Goal: Task Accomplishment & Management: Use online tool/utility

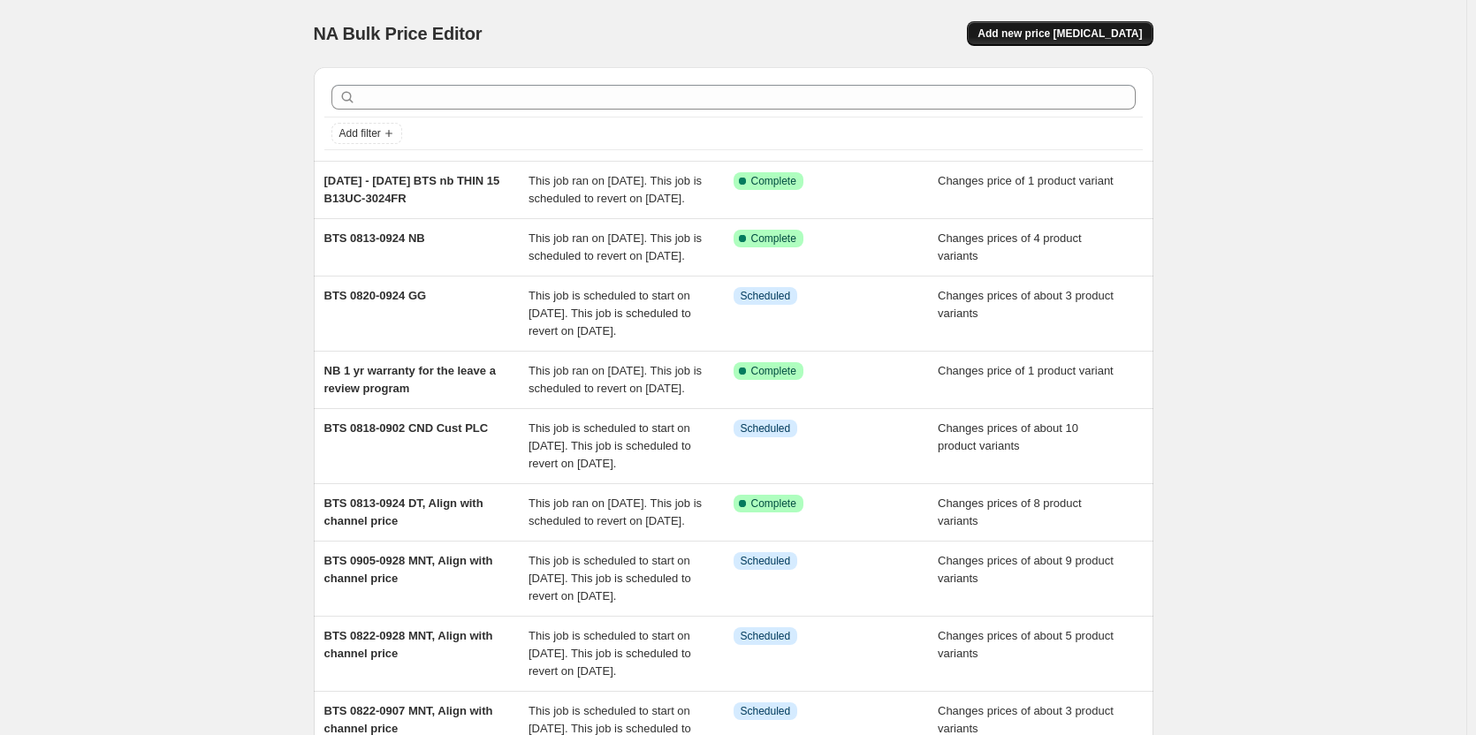
click at [1101, 40] on span "Add new price [MEDICAL_DATA]" at bounding box center [1060, 34] width 164 height 14
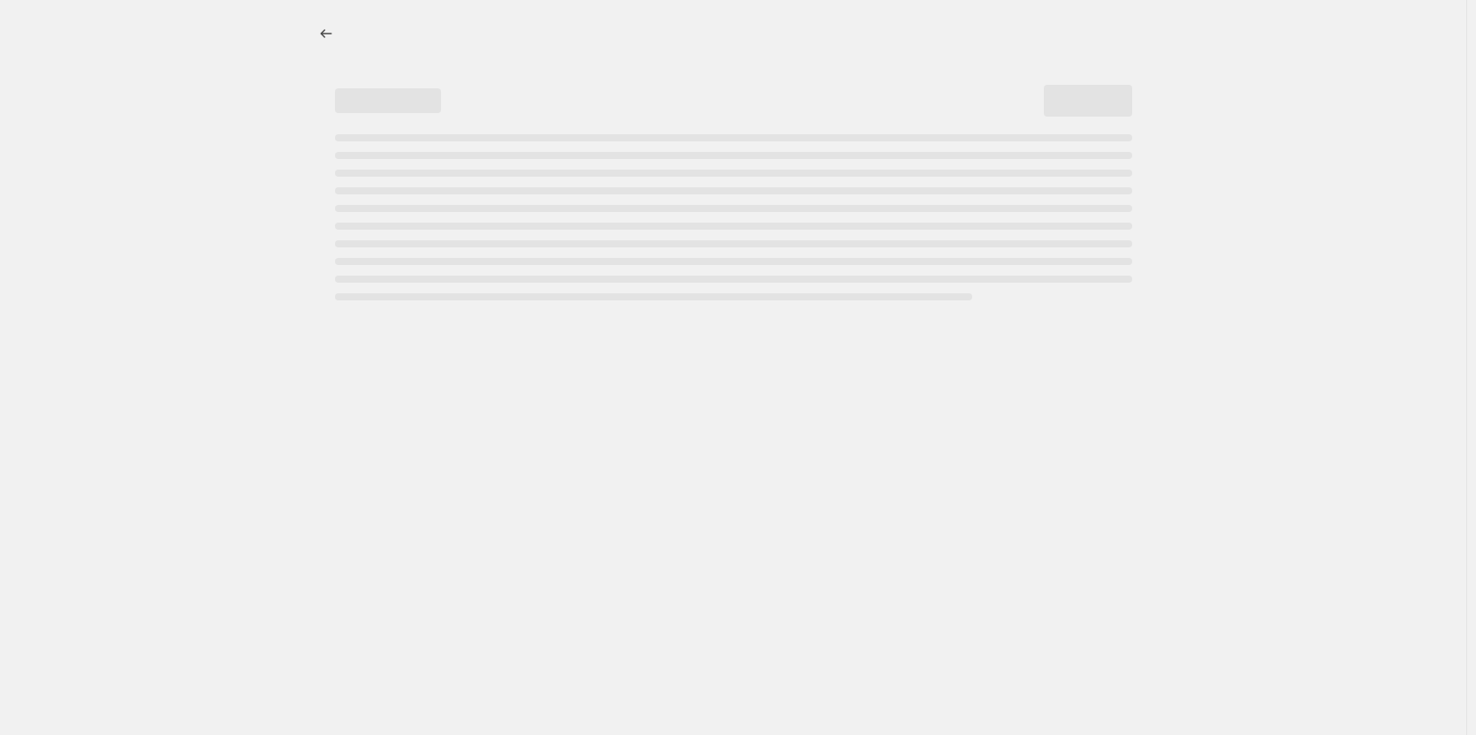
select select "percentage"
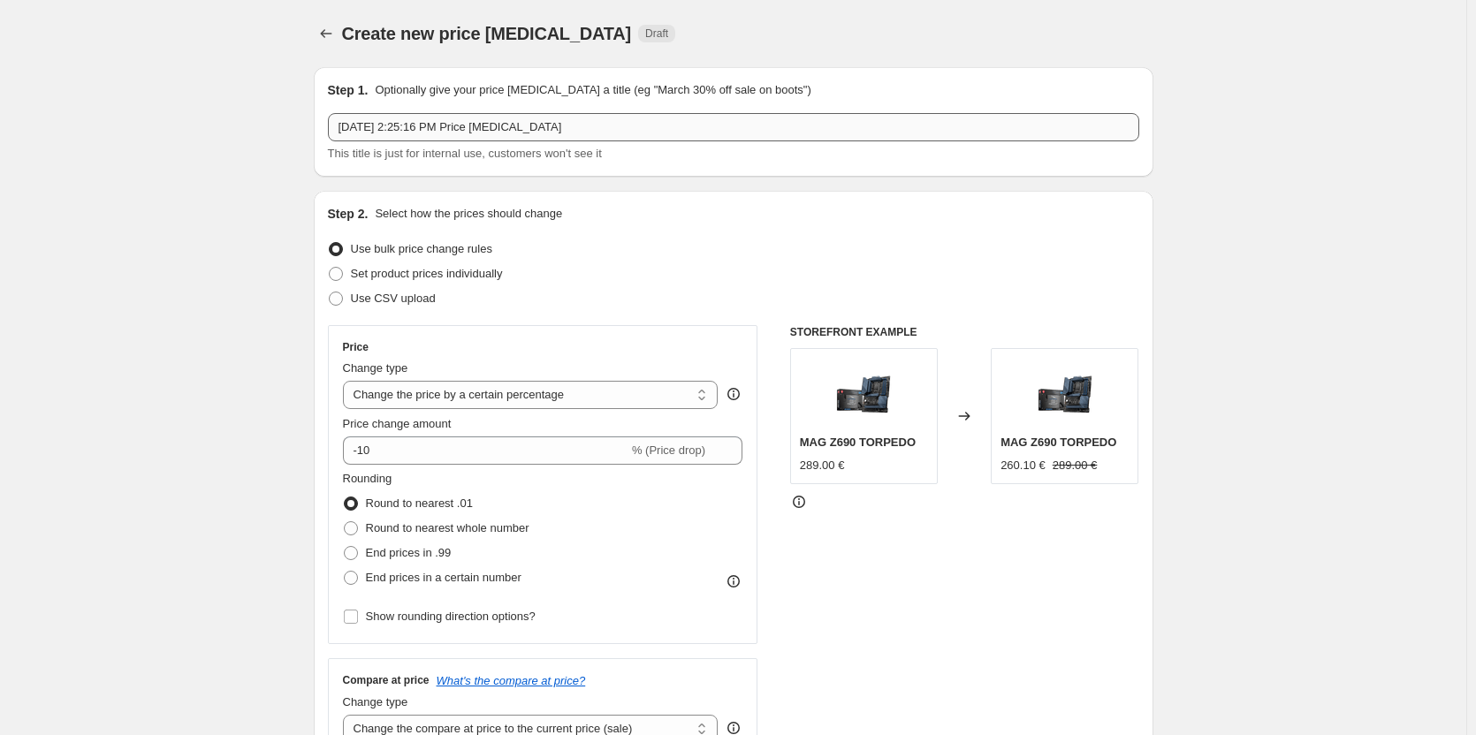
click at [397, 122] on input "[DATE] 2:25:16 PM Price [MEDICAL_DATA]" at bounding box center [733, 127] width 811 height 28
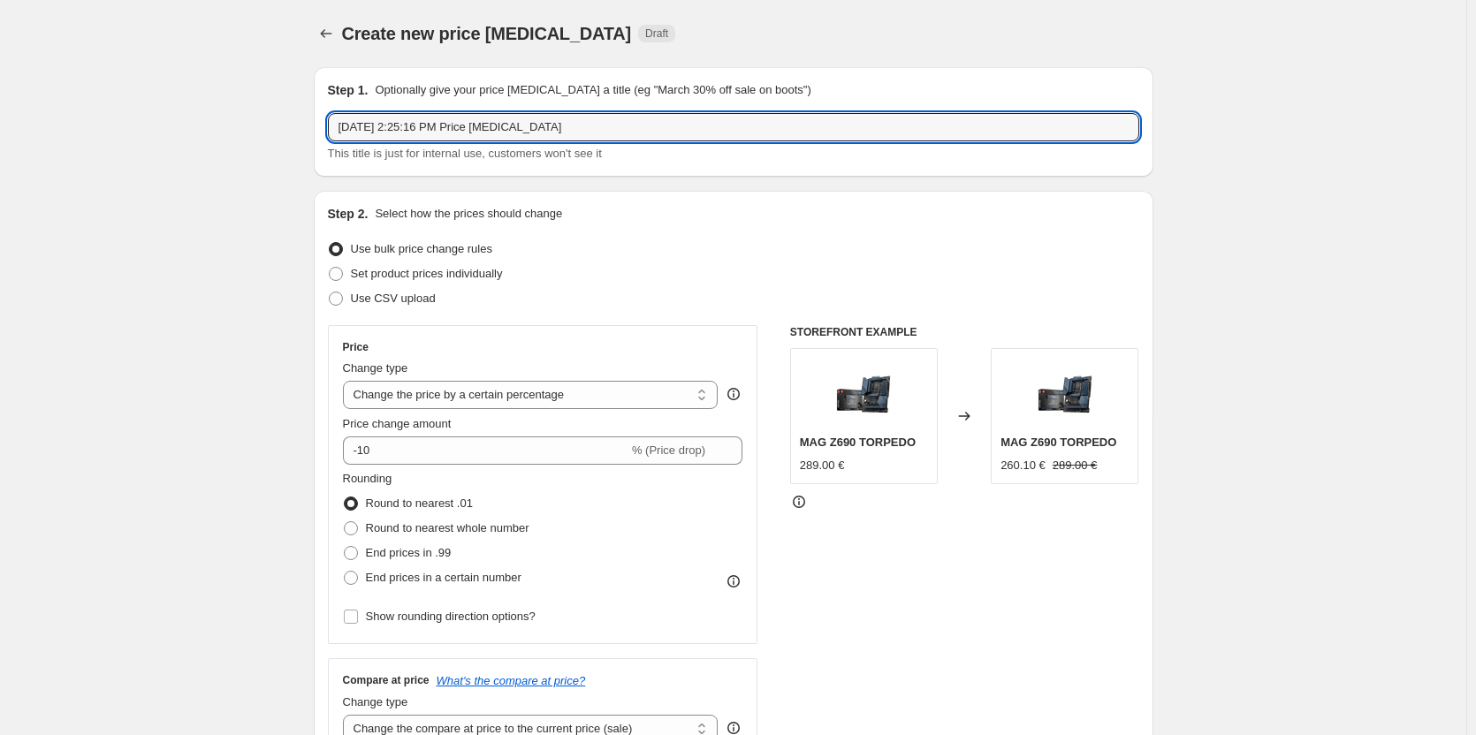
drag, startPoint x: 377, startPoint y: 129, endPoint x: 932, endPoint y: 167, distance: 555.5
click at [932, 167] on div "Step 1. Optionally give your price [MEDICAL_DATA] a title (eg "March 30% off sa…" at bounding box center [734, 122] width 840 height 110
paste input "PC portable gamer Vector 16 HX AI A2XWIG-086FR"
type input "[DATE] to [DATE] BTS NB-PC portable gamer Vector 16 HX AI A2XWIG-086FR"
click at [433, 277] on span "Set product prices individually" at bounding box center [427, 273] width 152 height 13
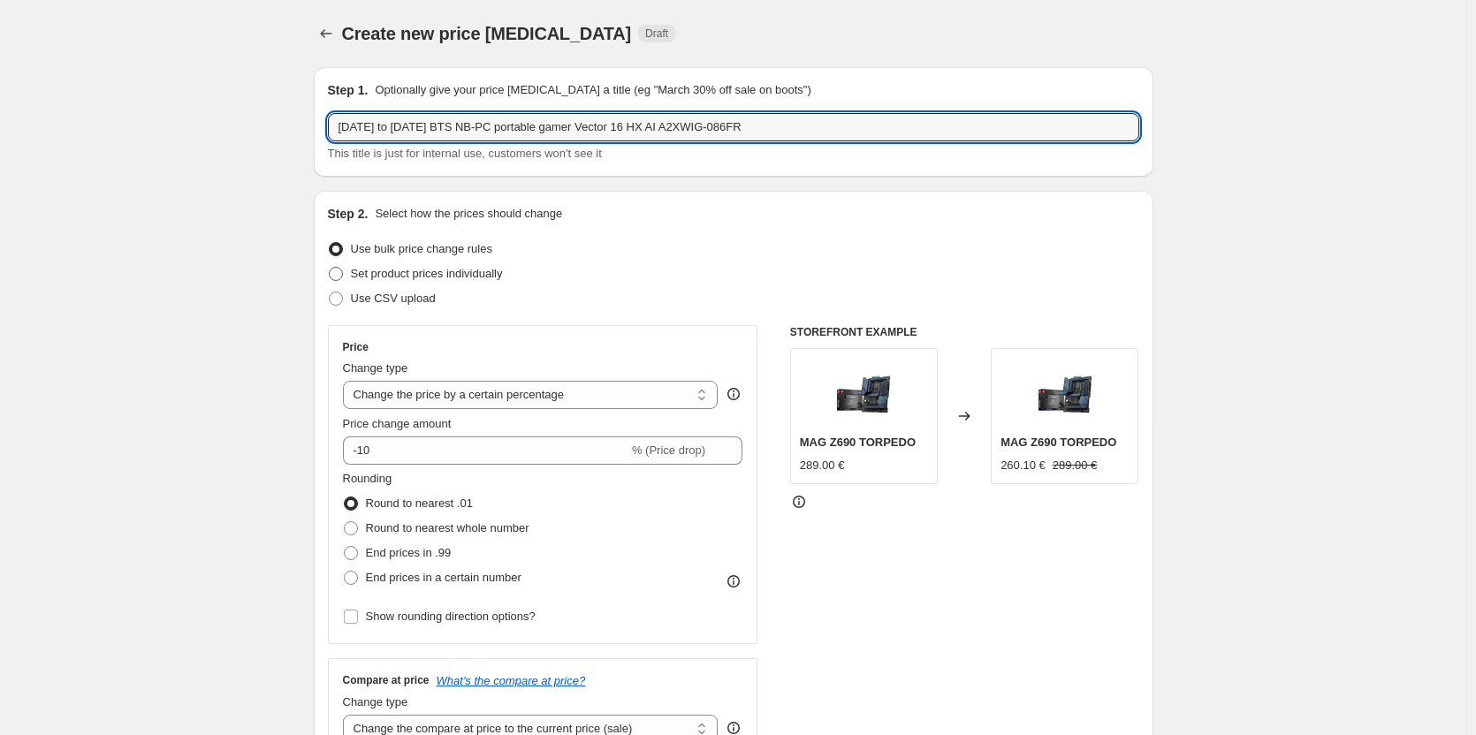
click at [330, 268] on input "Set product prices individually" at bounding box center [329, 267] width 1 height 1
radio input "true"
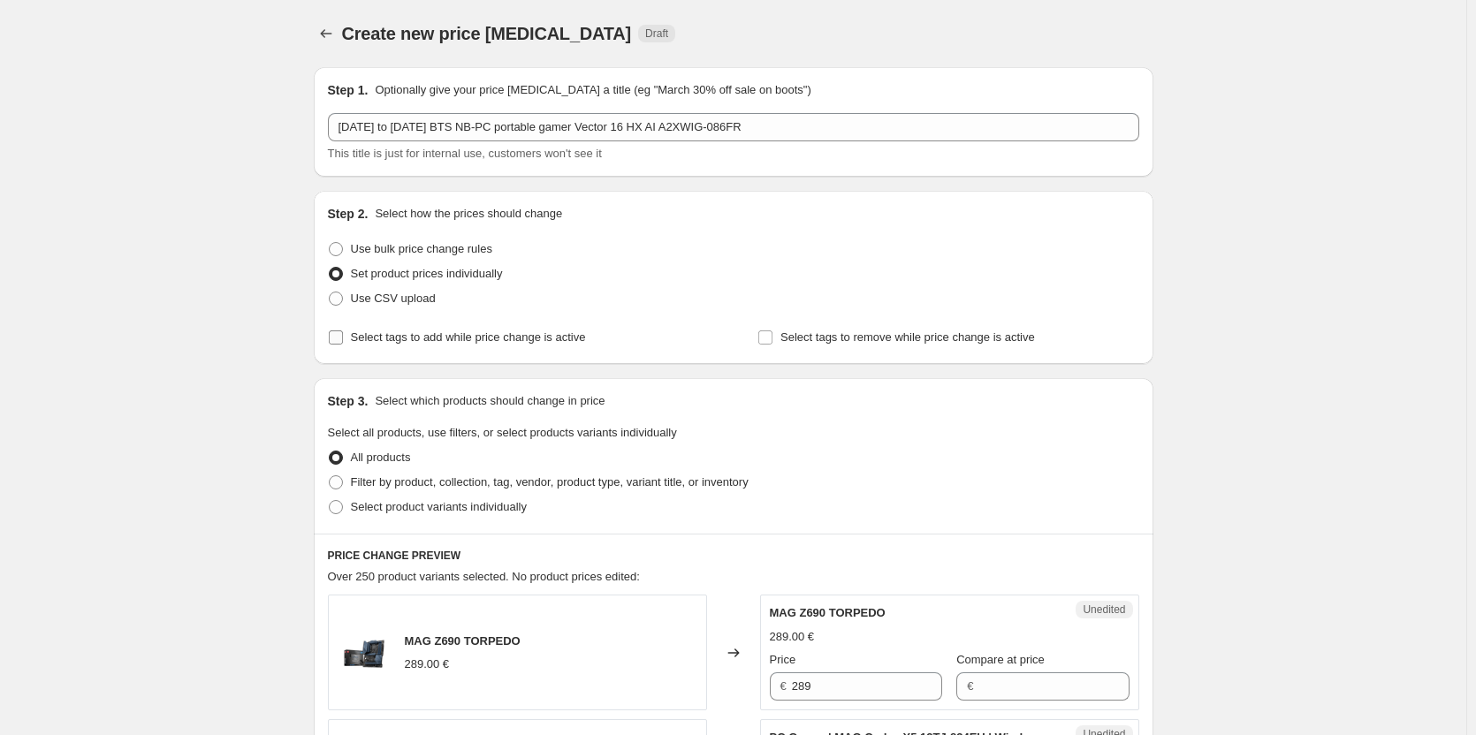
click at [388, 331] on span "Select tags to add while price change is active" at bounding box center [468, 337] width 235 height 13
click at [343, 331] on input "Select tags to add while price change is active" at bounding box center [336, 338] width 14 height 14
checkbox input "true"
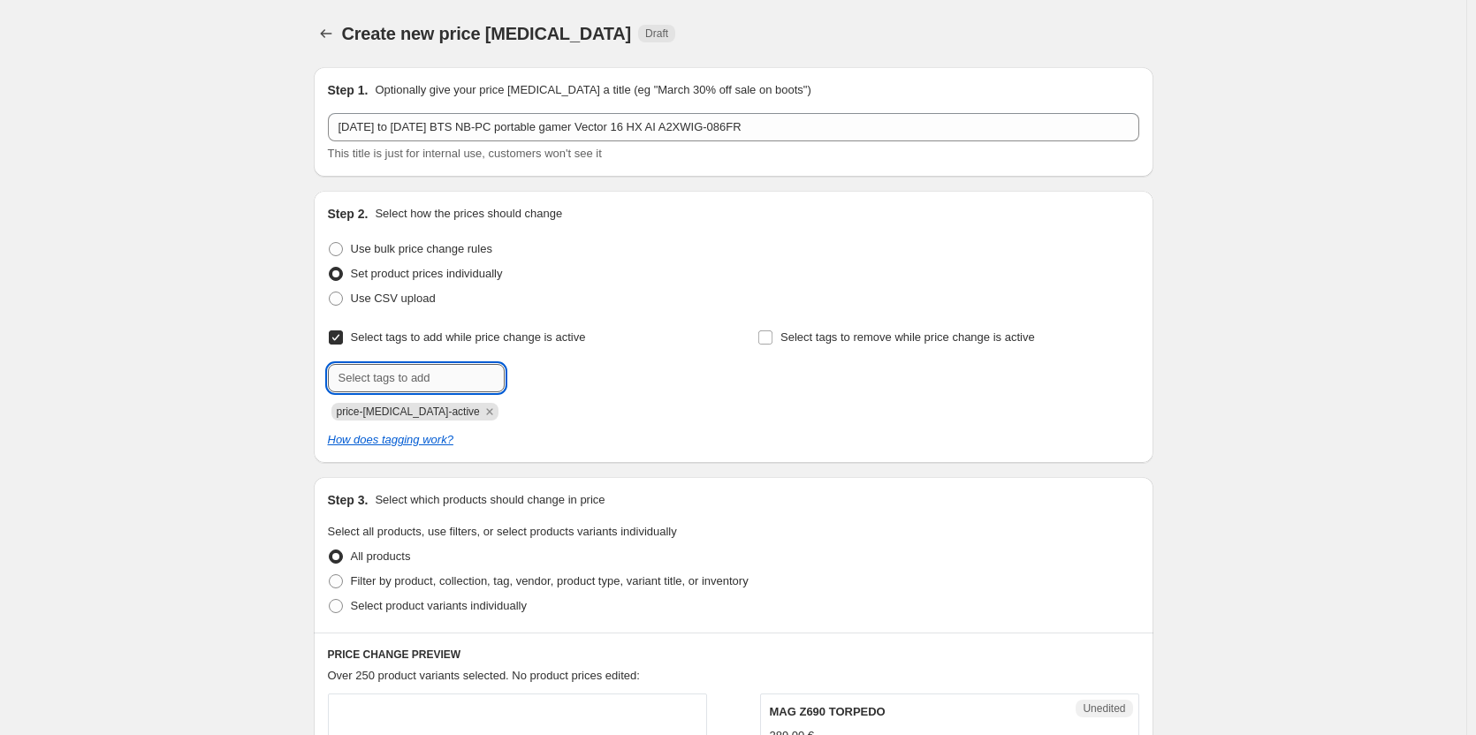
click at [406, 376] on input "text" at bounding box center [416, 378] width 177 height 28
type input "bts-25-nb"
click at [560, 379] on span "bts-25-nb" at bounding box center [567, 376] width 48 height 12
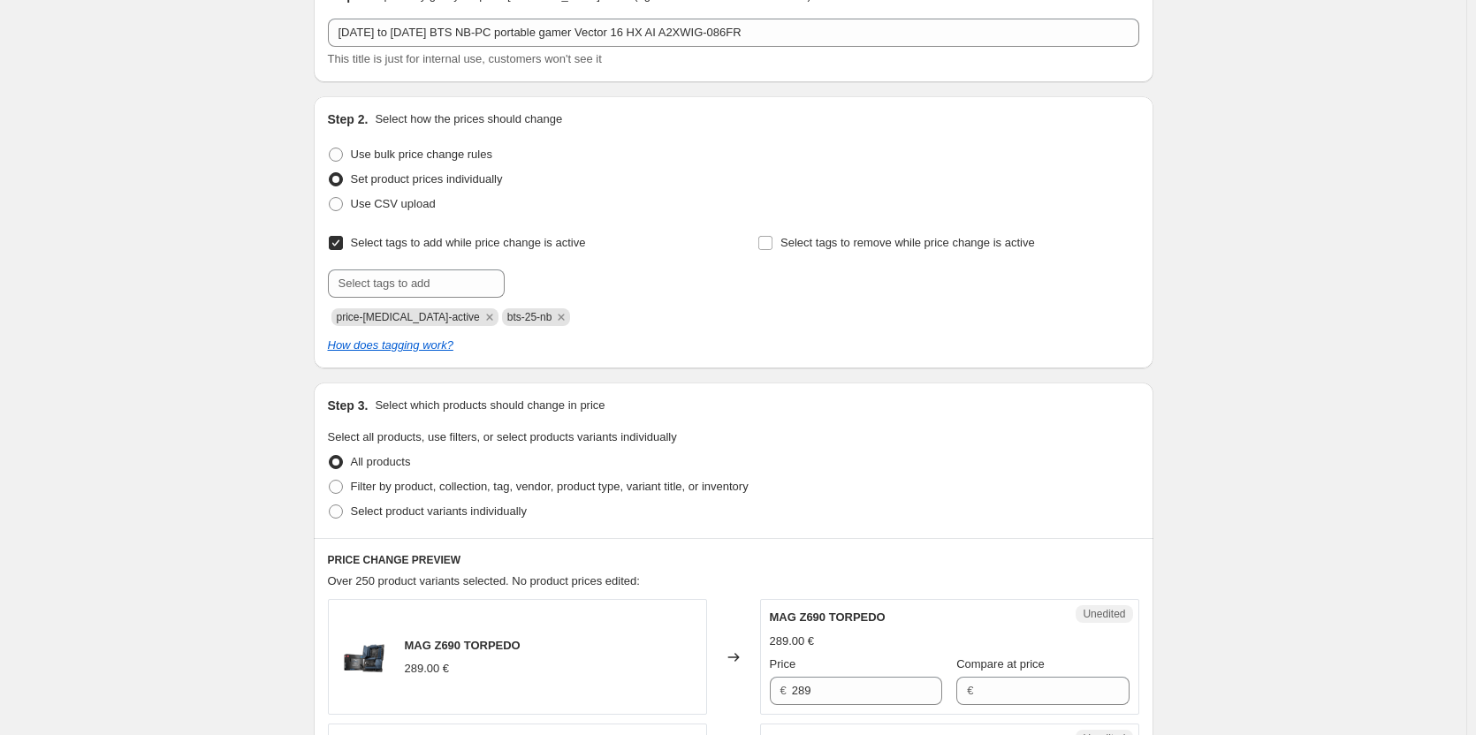
scroll to position [177, 0]
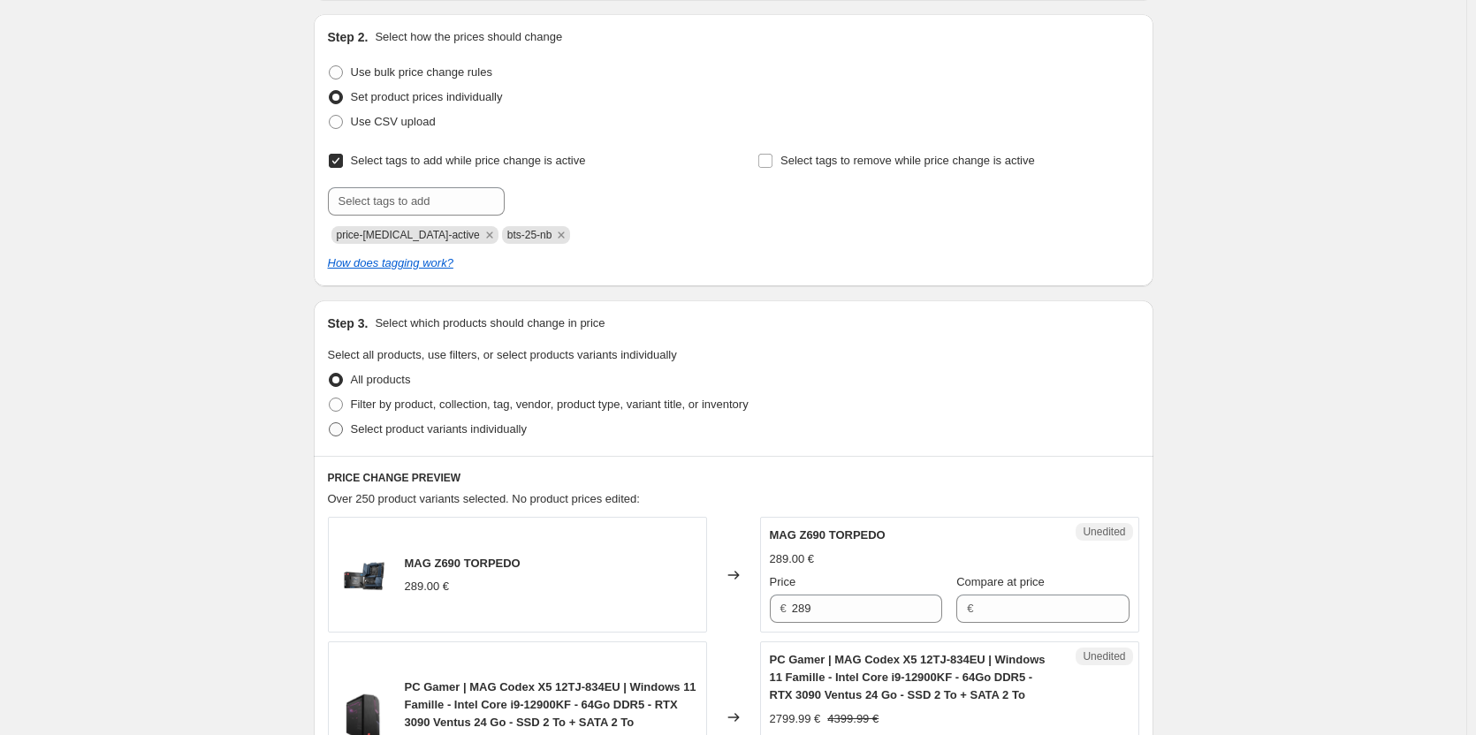
click at [491, 430] on span "Select product variants individually" at bounding box center [439, 429] width 176 height 13
click at [330, 423] on input "Select product variants individually" at bounding box center [329, 423] width 1 height 1
radio input "true"
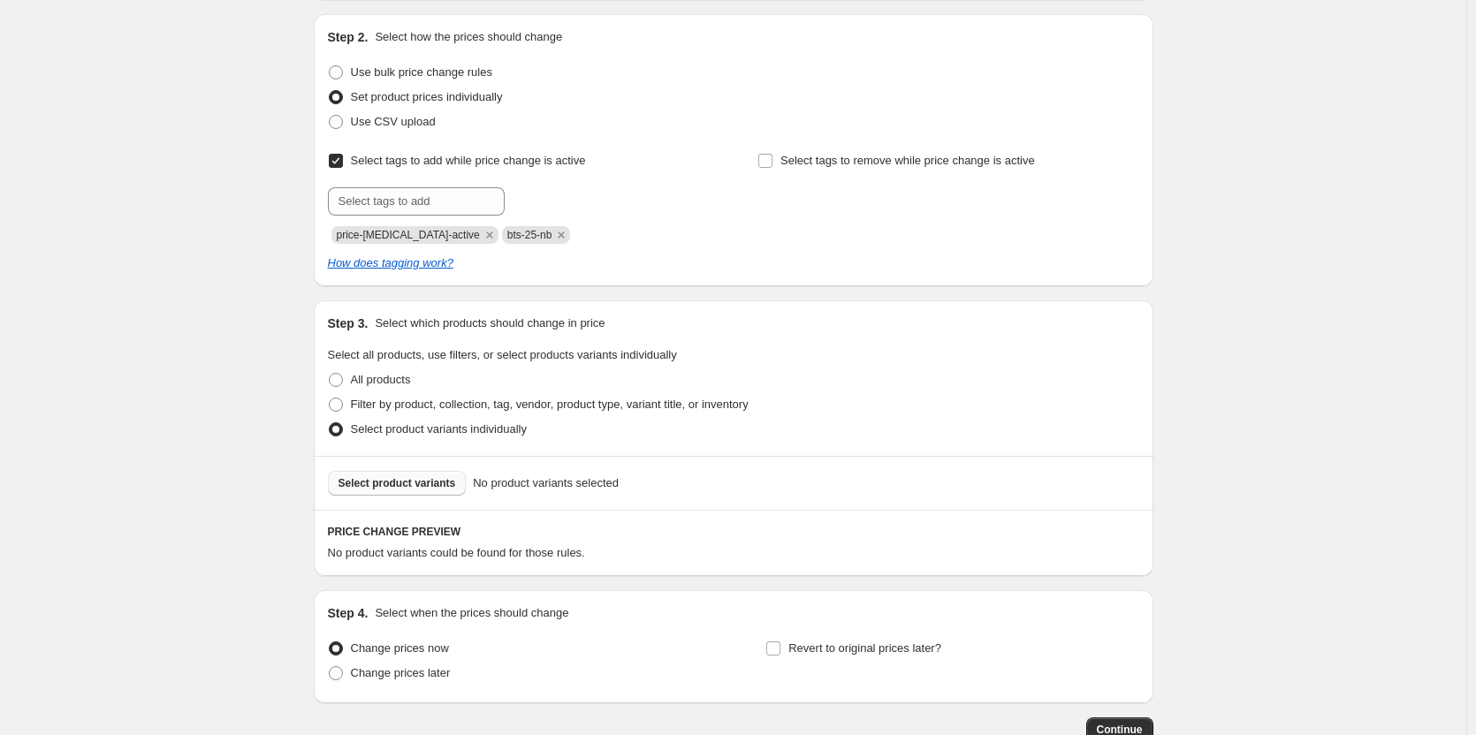
click at [407, 487] on span "Select product variants" at bounding box center [398, 483] width 118 height 14
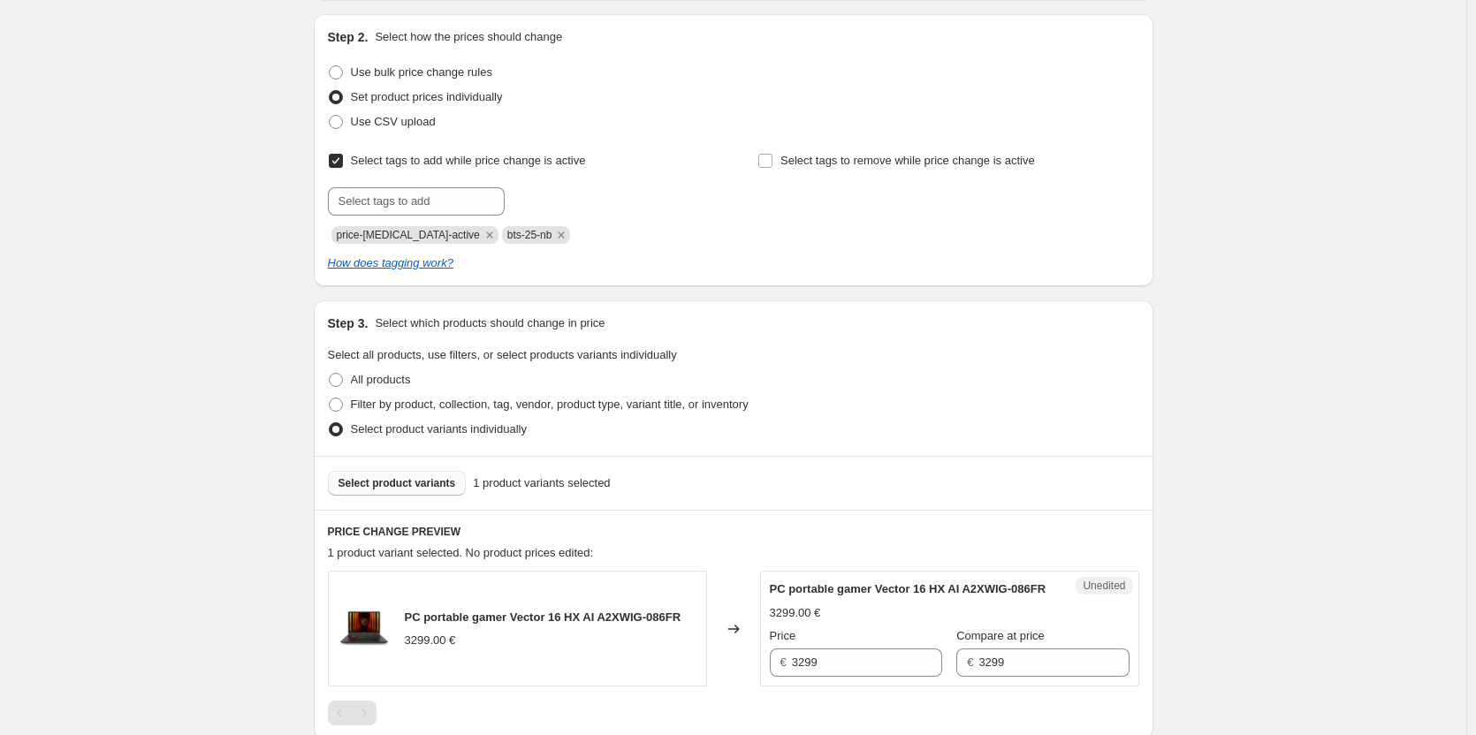
scroll to position [442, 0]
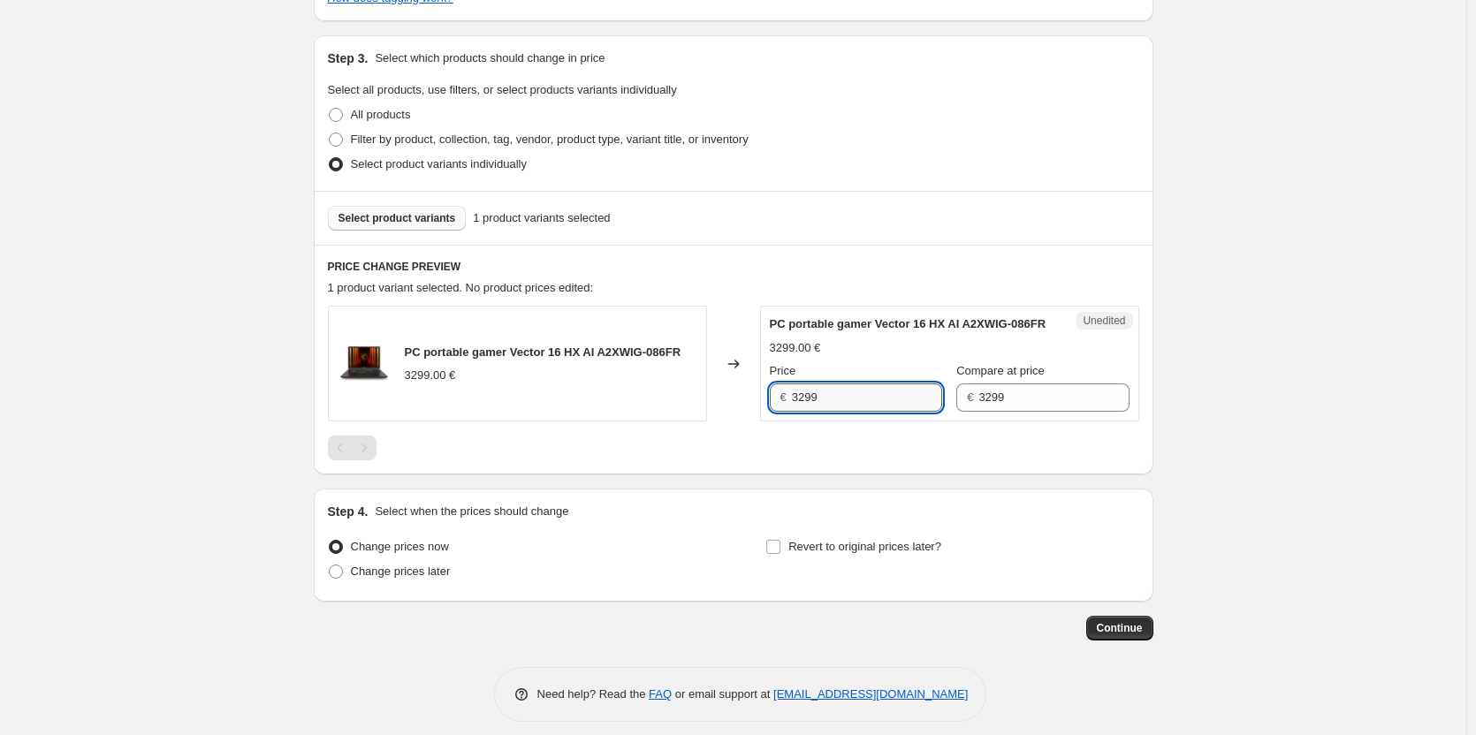
click at [872, 412] on input "3299" at bounding box center [867, 398] width 150 height 28
type input "2799"
click at [939, 461] on div at bounding box center [733, 448] width 811 height 25
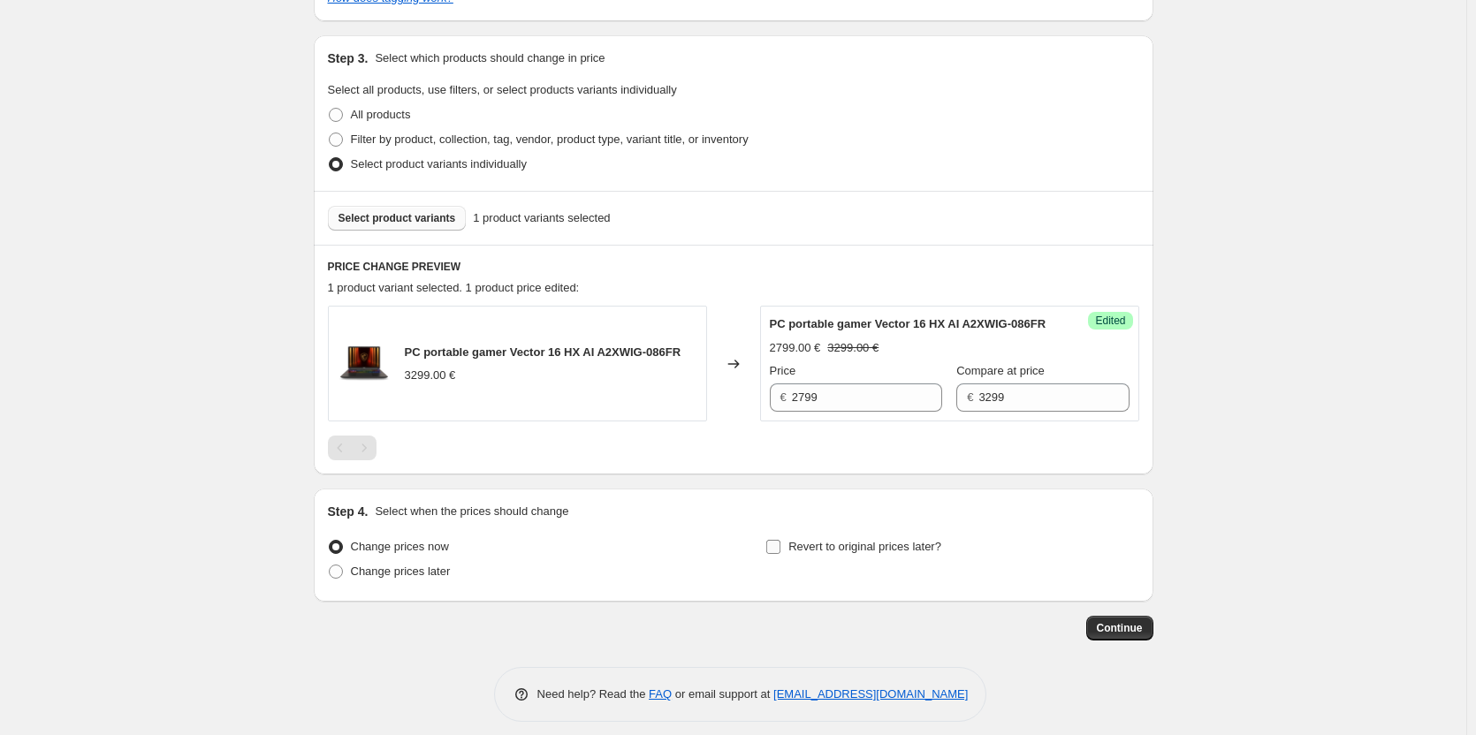
click at [890, 553] on span "Revert to original prices later?" at bounding box center [864, 546] width 153 height 13
click at [781, 554] on input "Revert to original prices later?" at bounding box center [773, 547] width 14 height 14
checkbox input "true"
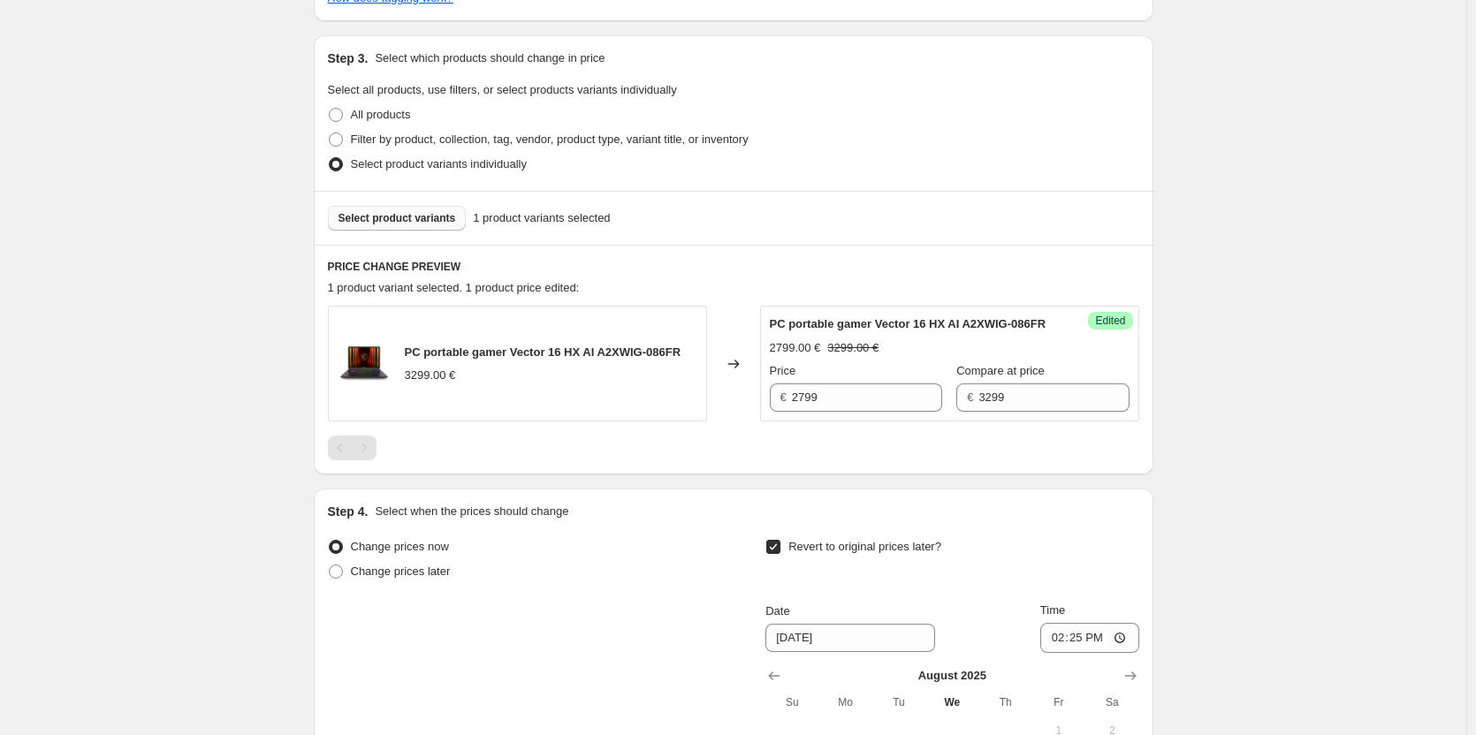
scroll to position [796, 0]
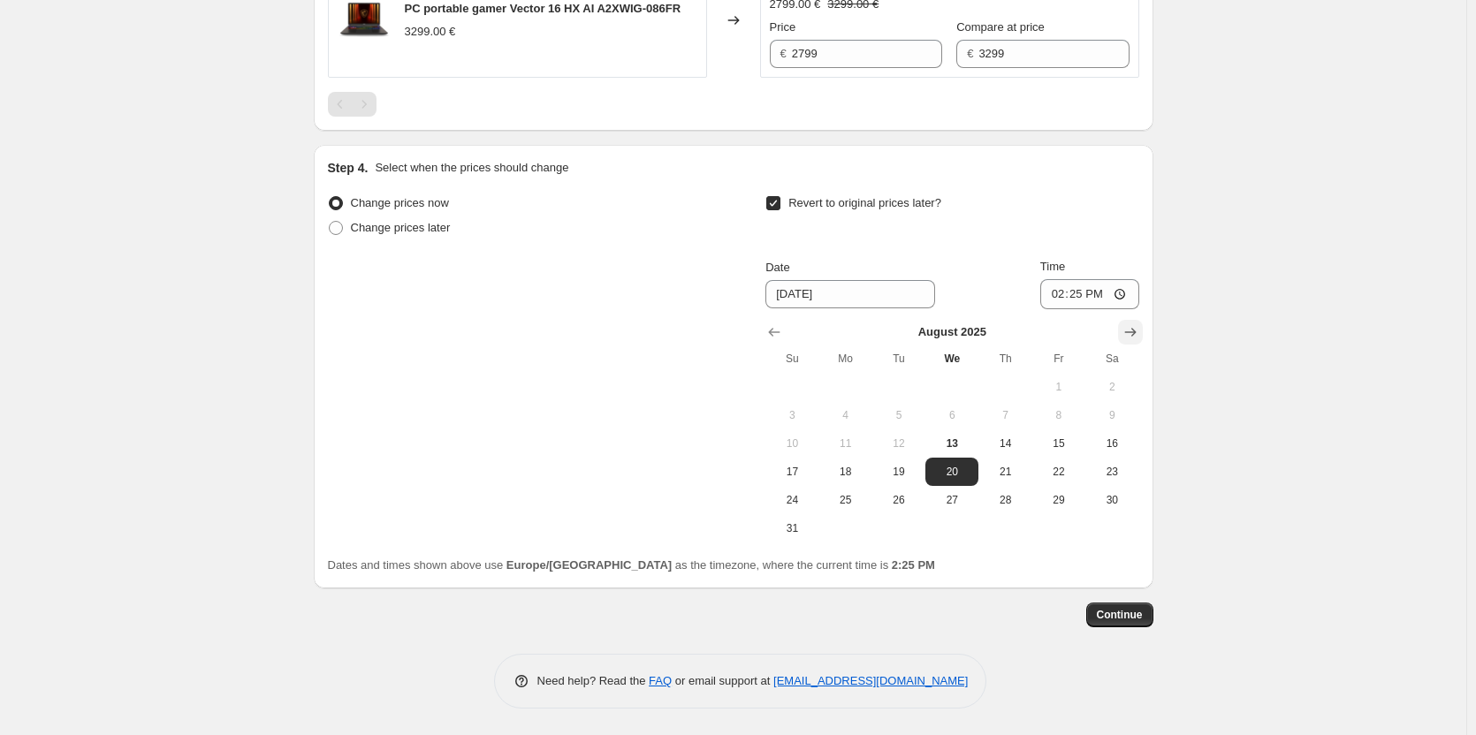
click at [1139, 338] on icon "Show next month, September 2025" at bounding box center [1131, 333] width 18 height 18
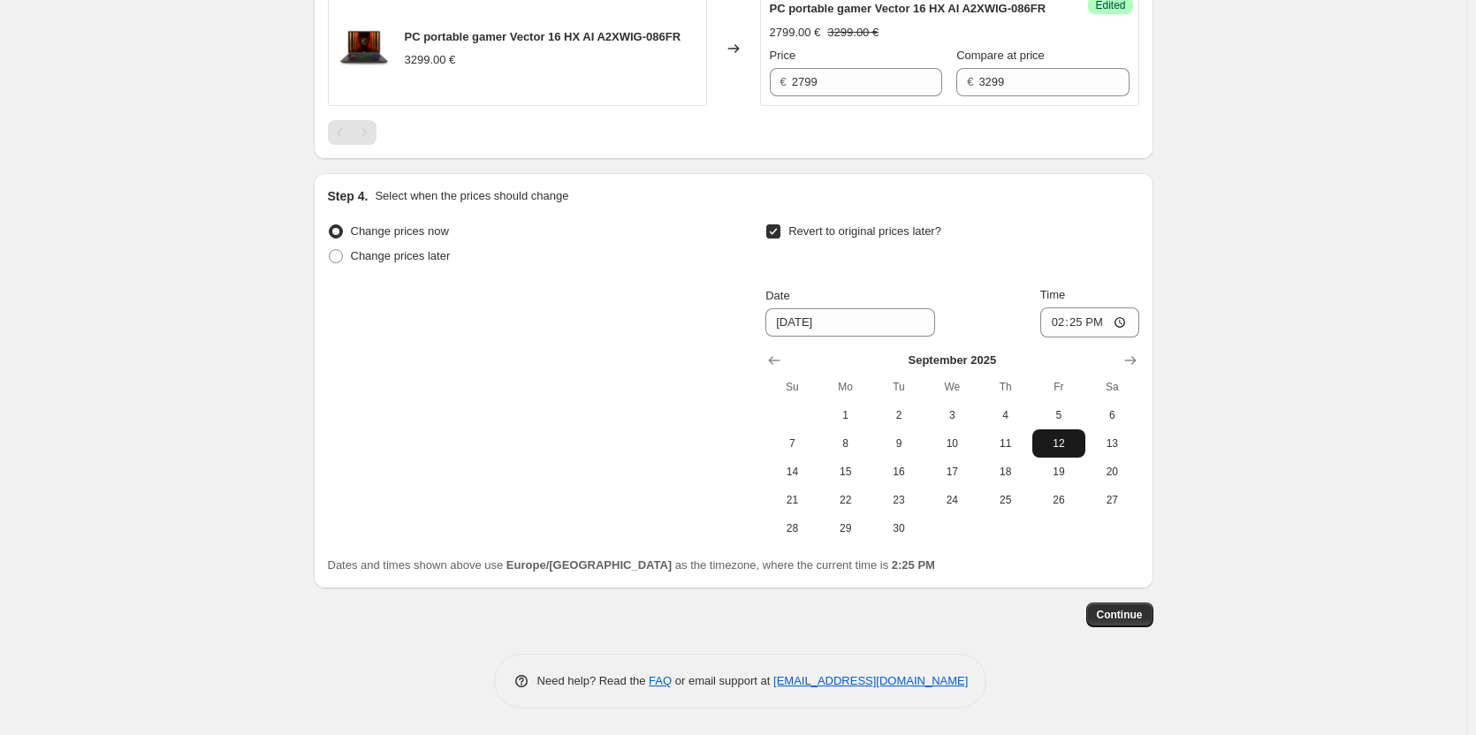
scroll to position [775, 0]
click at [950, 490] on button "24" at bounding box center [951, 500] width 53 height 28
type input "[DATE]"
click at [1056, 321] on input "14:25" at bounding box center [1089, 323] width 99 height 30
click at [1062, 325] on input "14:02" at bounding box center [1089, 323] width 99 height 30
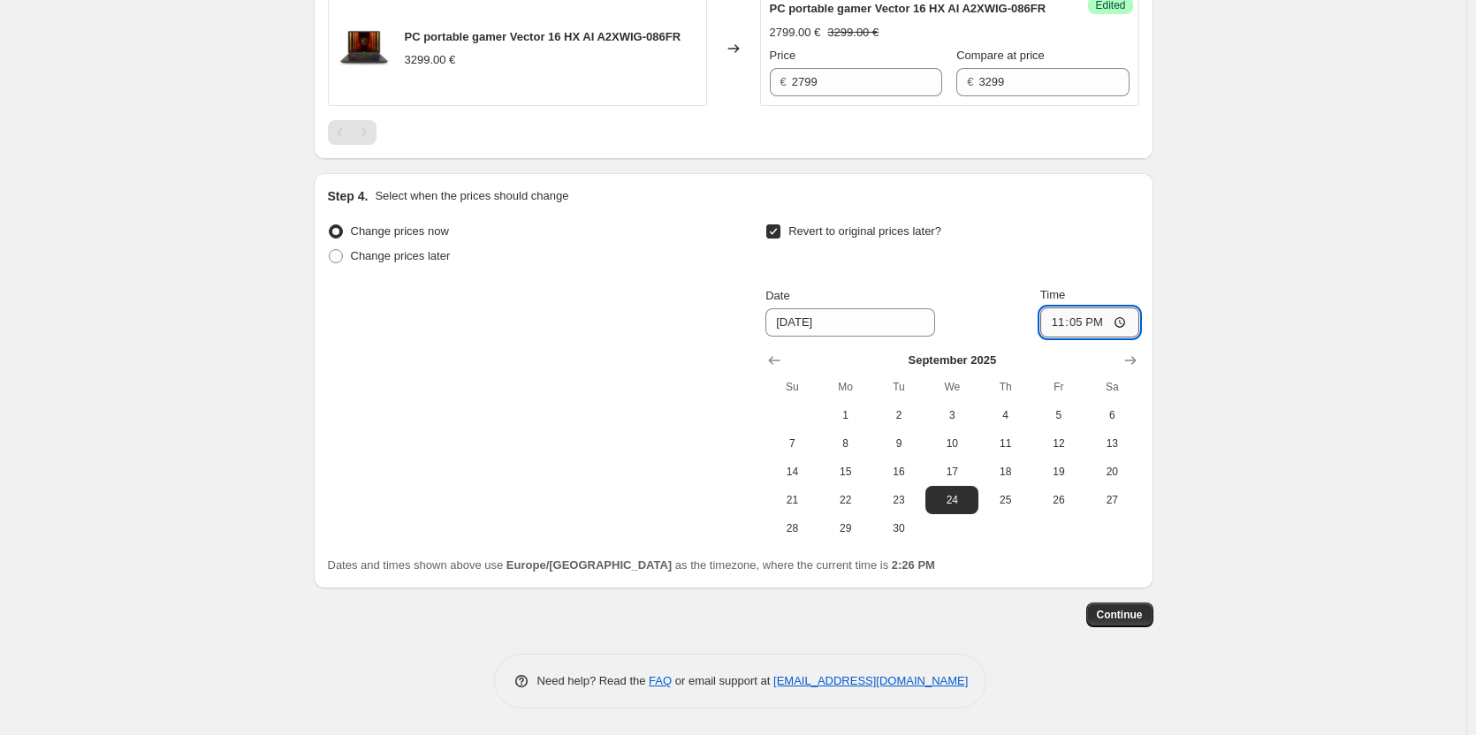
type input "23:59"
click at [1140, 615] on span "Continue" at bounding box center [1120, 615] width 46 height 14
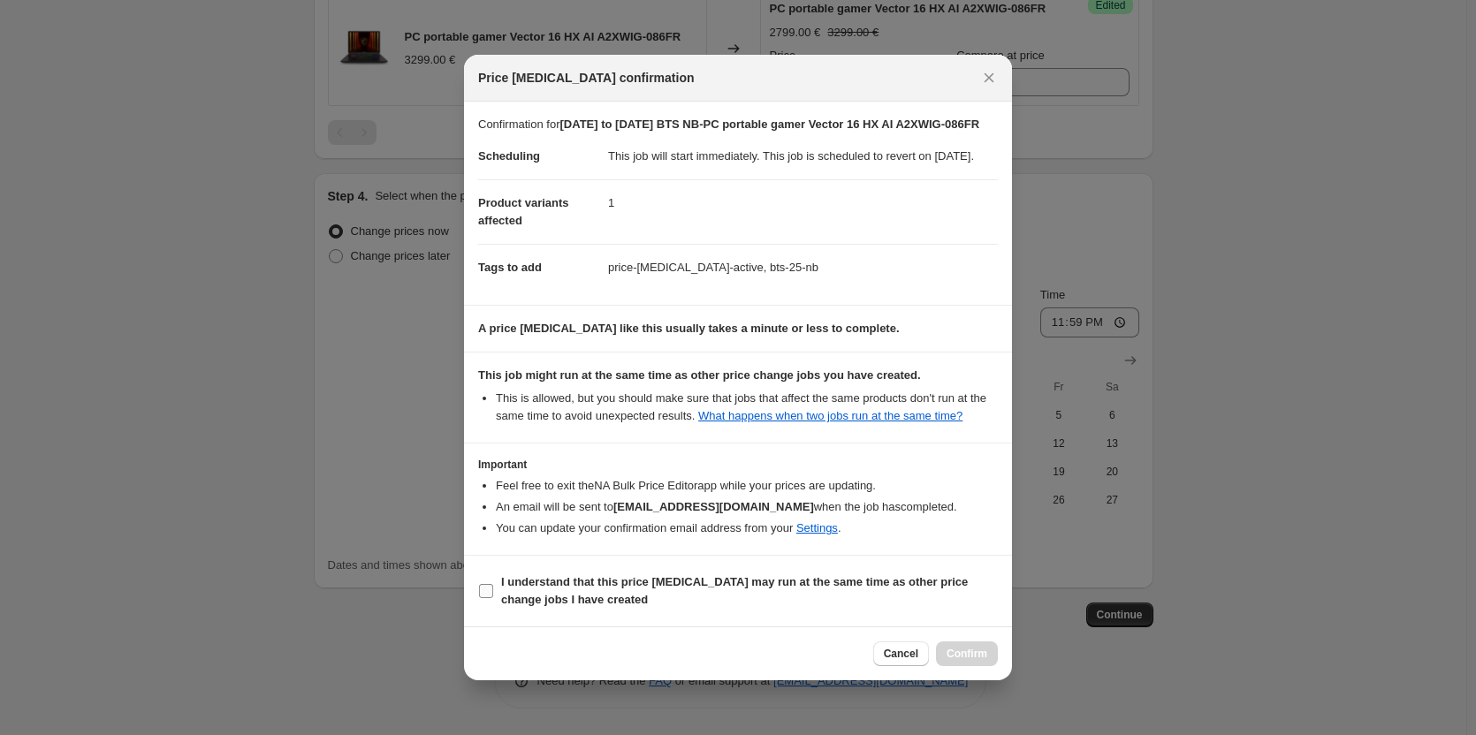
click at [911, 598] on b "I understand that this price [MEDICAL_DATA] may run at the same time as other p…" at bounding box center [734, 590] width 467 height 31
click at [493, 598] on input "I understand that this price [MEDICAL_DATA] may run at the same time as other p…" at bounding box center [486, 591] width 14 height 14
checkbox input "true"
click at [964, 656] on button "Confirm" at bounding box center [967, 654] width 62 height 25
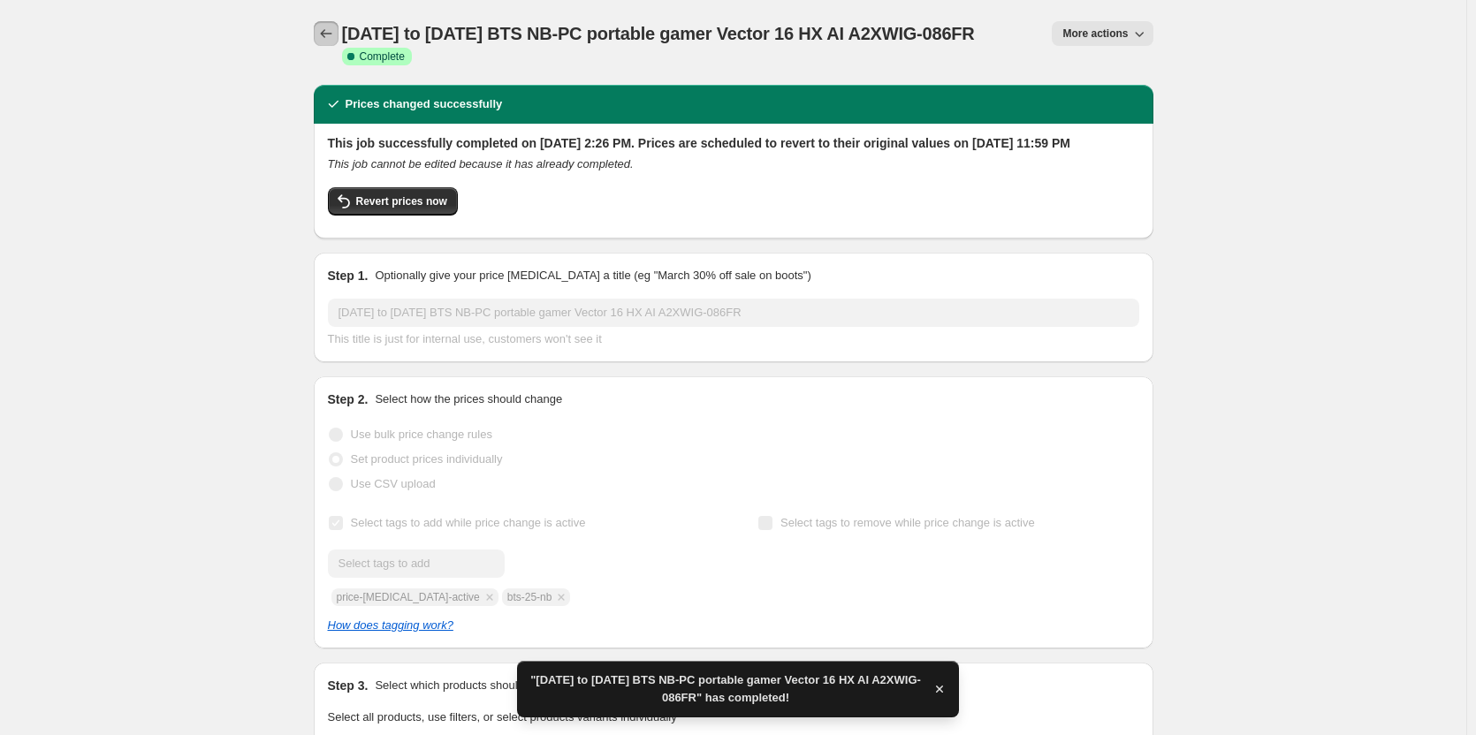
click at [323, 25] on button "Price change jobs" at bounding box center [326, 33] width 25 height 25
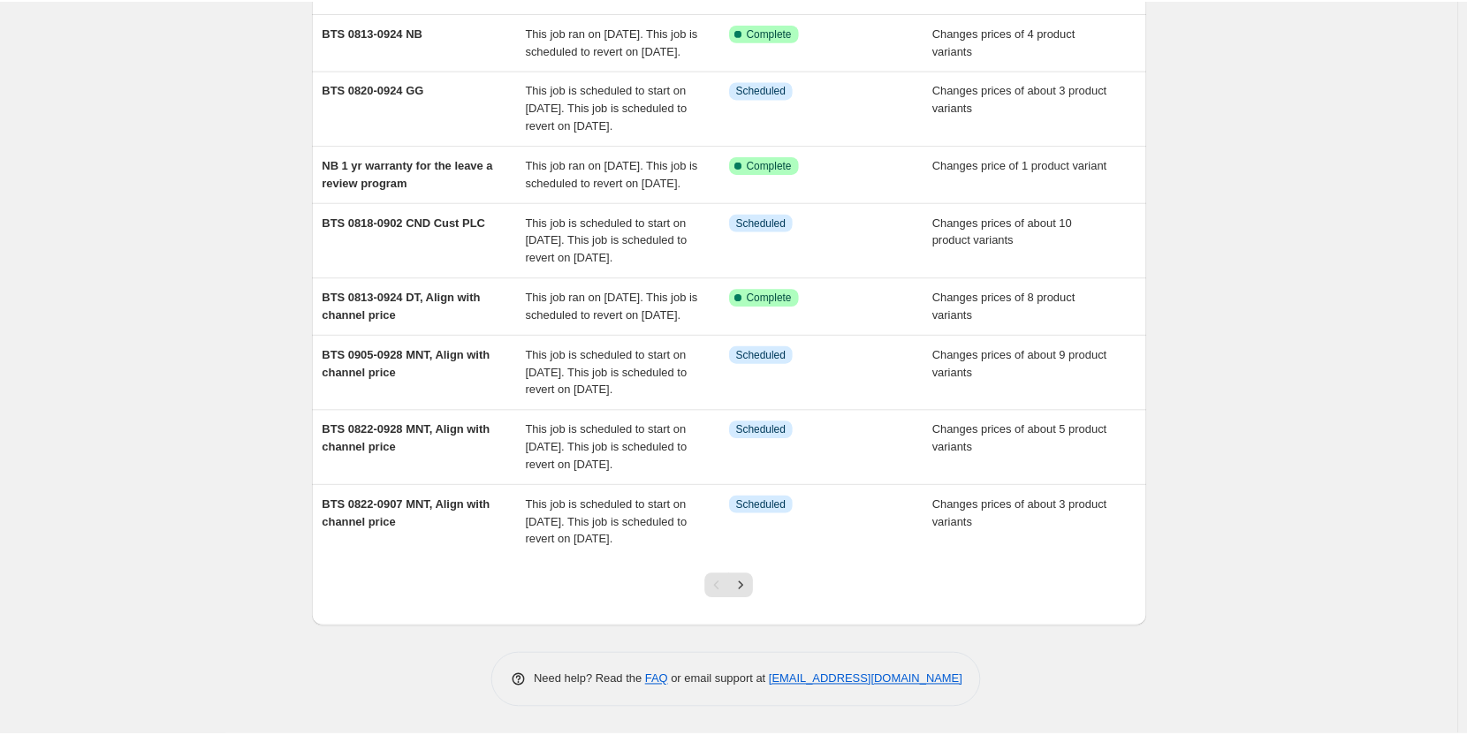
scroll to position [440, 0]
